Goal: Information Seeking & Learning: Learn about a topic

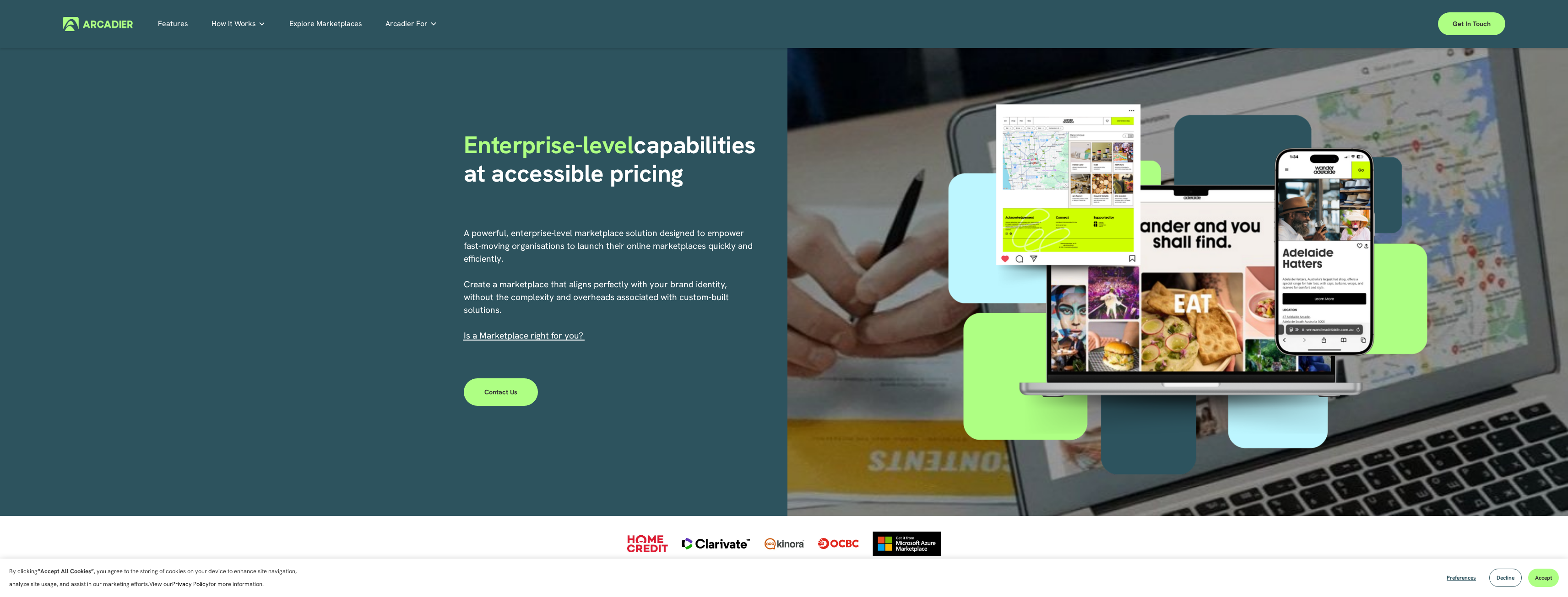
click at [179, 23] on link "Features" at bounding box center [173, 24] width 30 height 14
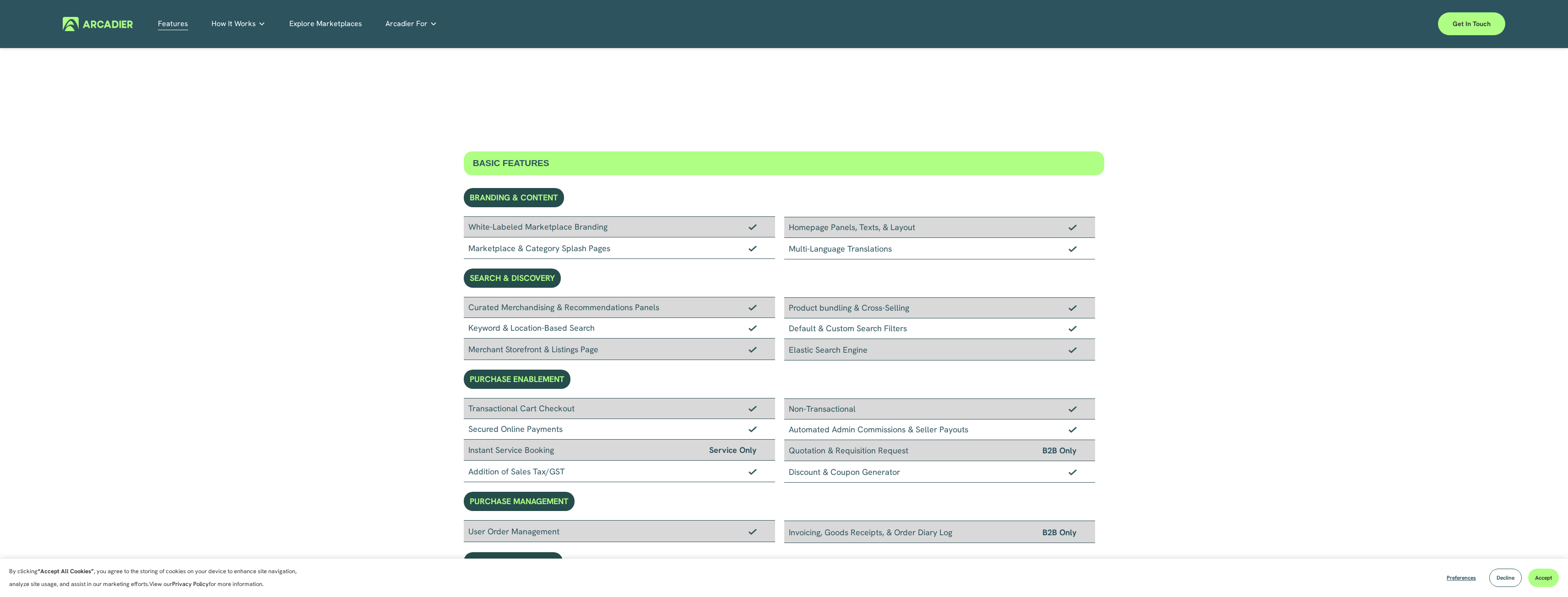
click at [253, 29] on span "How It Works" at bounding box center [233, 24] width 44 height 13
click at [312, 27] on link "Explore Marketplaces" at bounding box center [326, 24] width 73 height 14
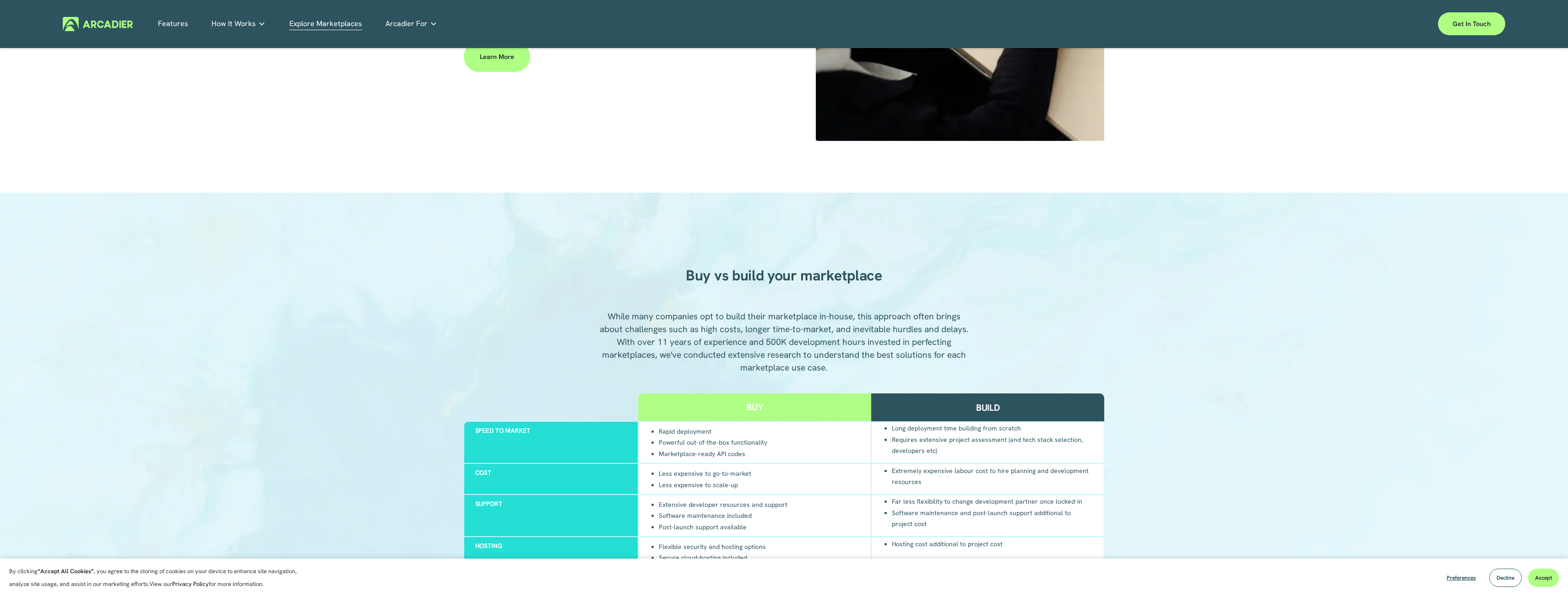
scroll to position [915, 0]
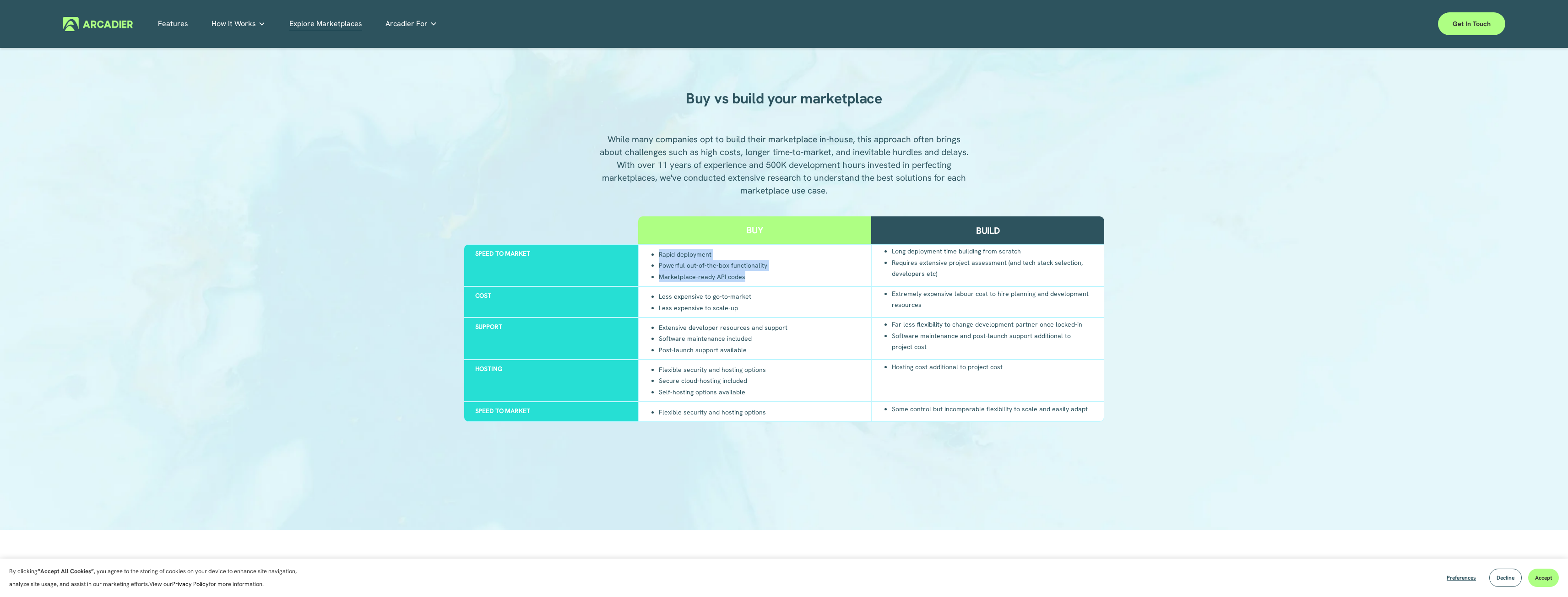
drag, startPoint x: 658, startPoint y: 256, endPoint x: 772, endPoint y: 277, distance: 115.9
click at [772, 277] on div "Rapid deployment Powerful out-of-the-box functionality Marketplace-ready API co…" at bounding box center [755, 266] width 233 height 42
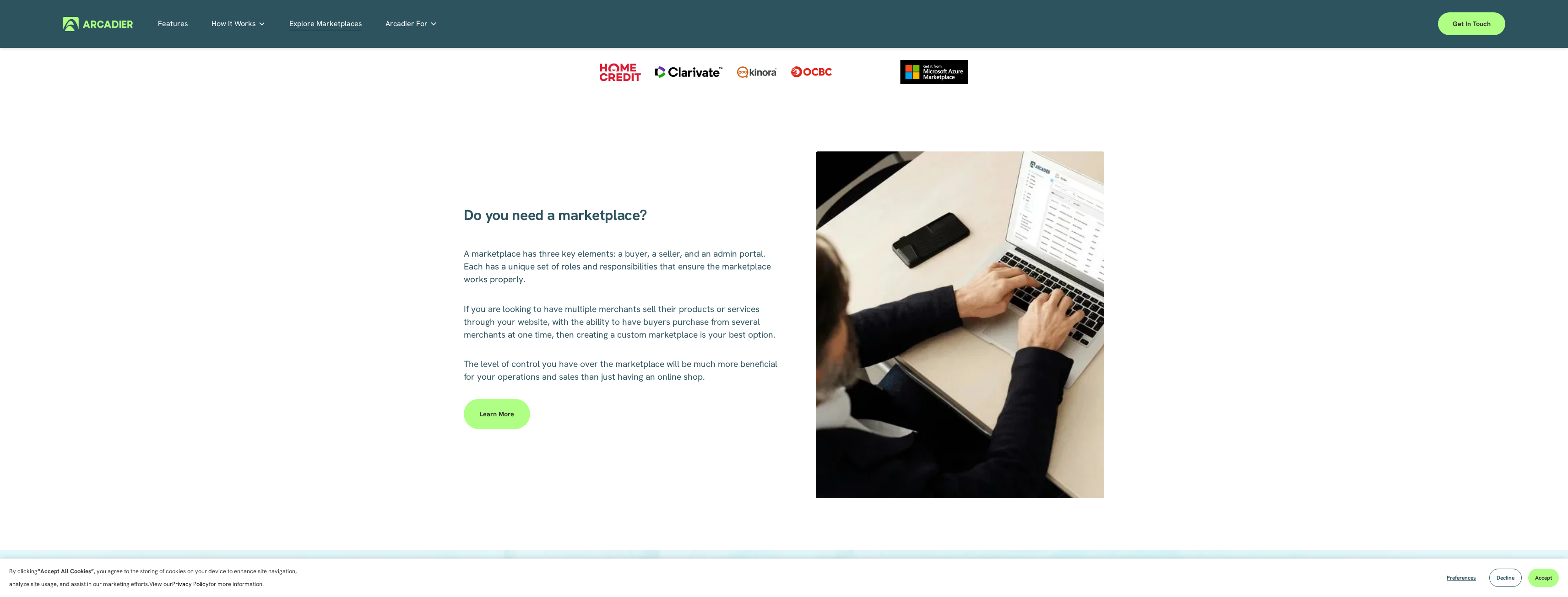
scroll to position [0, 0]
